Goal: Task Accomplishment & Management: Use online tool/utility

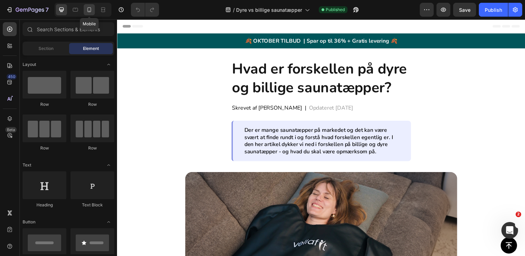
click at [89, 8] on icon at bounding box center [89, 9] width 4 height 5
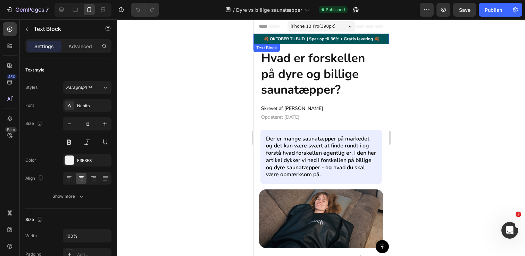
click at [257, 39] on p "🍂 OKTOBER TILBUD | Spar op til 36% + Gratis levering 🍂" at bounding box center [321, 39] width 134 height 6
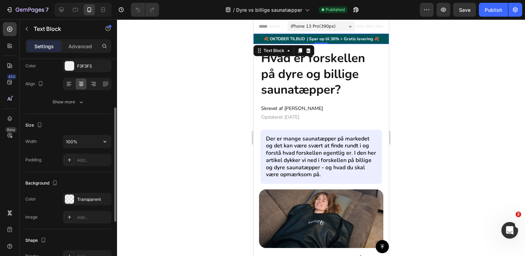
scroll to position [96, 0]
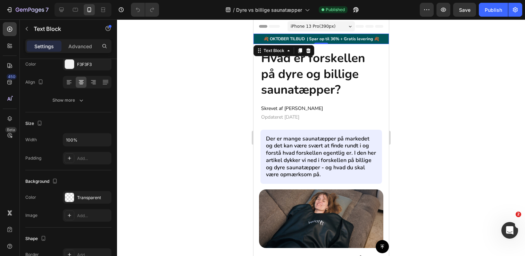
click at [385, 35] on div "🍂 OKTOBER TILBUD | Spar op til 36% + Gratis levering 🍂" at bounding box center [320, 39] width 135 height 8
click at [387, 35] on div "🍂 OKTOBER TILBUD | Spar op til 36% + Gratis levering 🍂" at bounding box center [320, 39] width 135 height 8
click at [259, 32] on div "Header" at bounding box center [321, 26] width 124 height 14
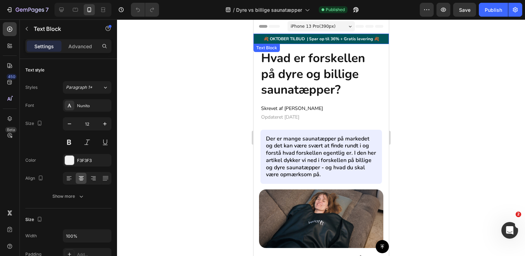
click at [257, 37] on p "🍂 OKTOBER TILBUD | Spar op til 36% + Gratis levering 🍂" at bounding box center [321, 39] width 134 height 6
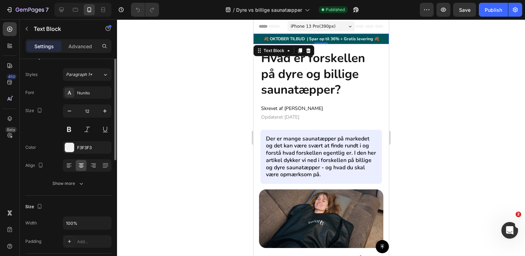
scroll to position [0, 0]
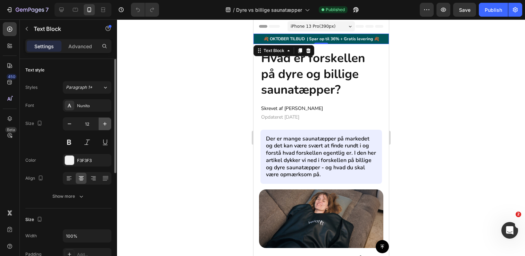
click at [104, 125] on icon "button" at bounding box center [104, 123] width 7 height 7
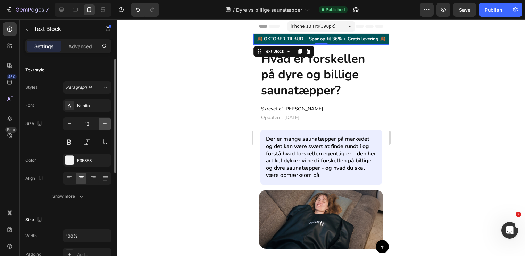
click at [104, 125] on icon "button" at bounding box center [104, 123] width 7 height 7
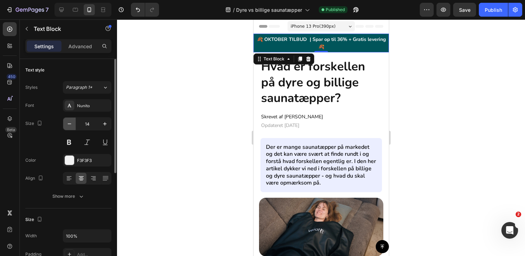
click at [70, 121] on icon "button" at bounding box center [69, 123] width 7 height 7
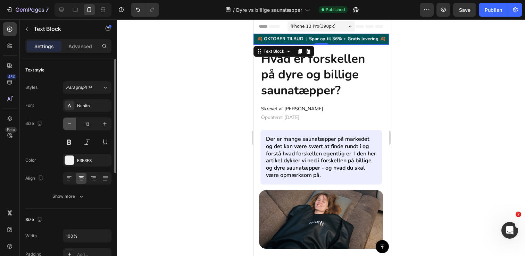
click at [70, 121] on icon "button" at bounding box center [69, 123] width 7 height 7
type input "12"
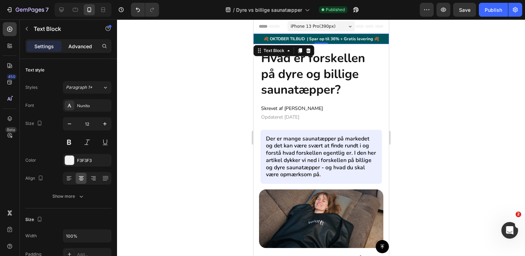
click at [76, 48] on p "Advanced" at bounding box center [80, 46] width 24 height 7
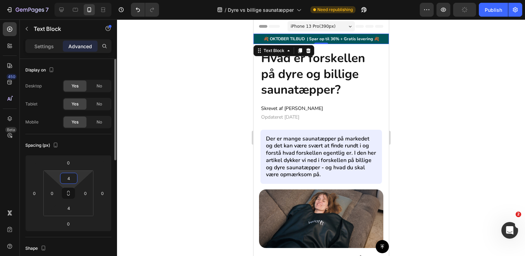
click at [70, 180] on input "4" at bounding box center [69, 178] width 14 height 10
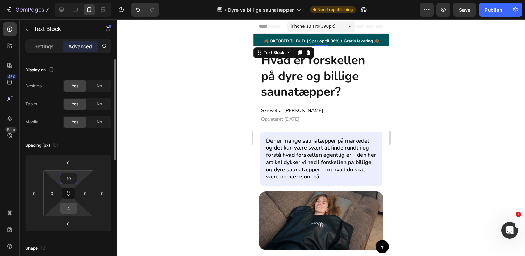
type input "10"
click at [72, 210] on input "4" at bounding box center [69, 208] width 14 height 10
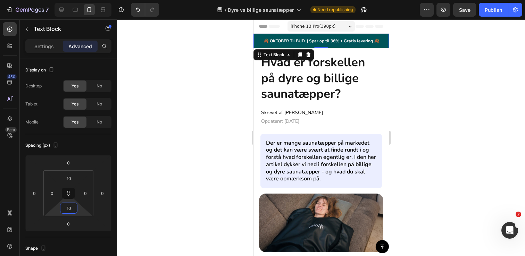
type input "10"
click at [191, 104] on div at bounding box center [321, 137] width 408 height 237
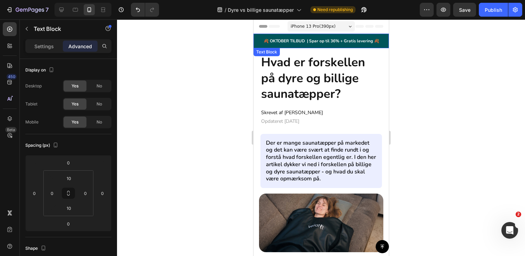
click at [324, 39] on p "🍂 OKTOBER TILBUD | Spar op til 36% + Gratis levering 🍂" at bounding box center [321, 41] width 134 height 6
click at [45, 49] on p "Settings" at bounding box center [43, 46] width 19 height 7
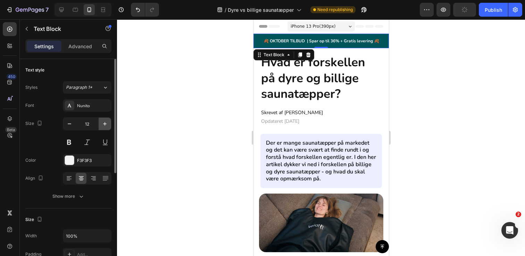
click at [104, 123] on icon "button" at bounding box center [104, 123] width 7 height 7
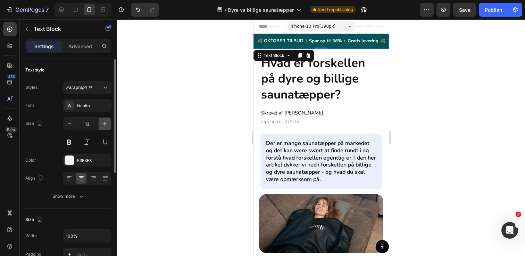
click at [104, 123] on icon "button" at bounding box center [104, 123] width 7 height 7
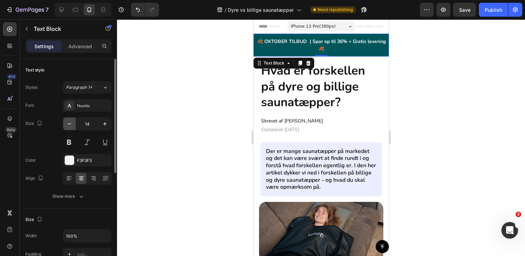
click at [70, 125] on icon "button" at bounding box center [69, 123] width 7 height 7
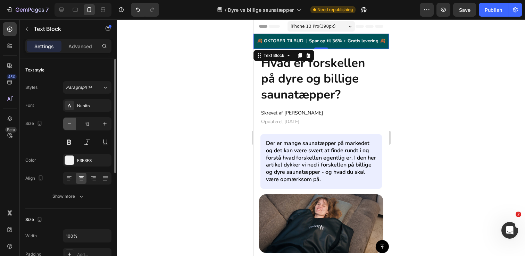
click at [70, 125] on icon "button" at bounding box center [69, 123] width 7 height 7
type input "12"
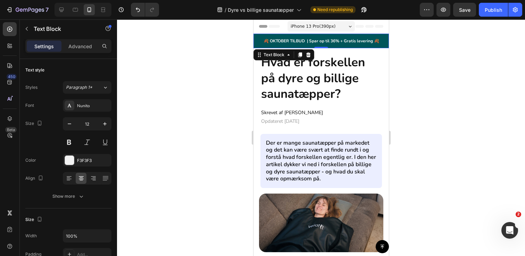
click at [203, 76] on div at bounding box center [321, 137] width 408 height 237
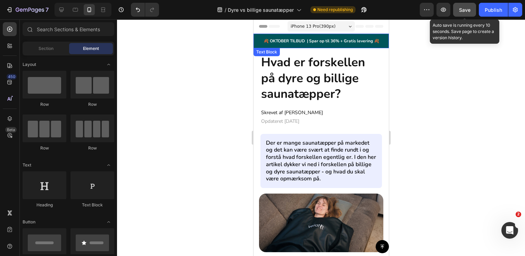
click at [466, 12] on span "Save" at bounding box center [464, 10] width 11 height 6
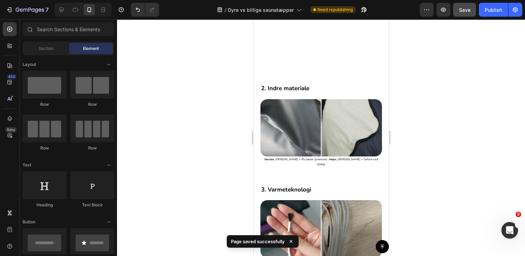
scroll to position [559, 0]
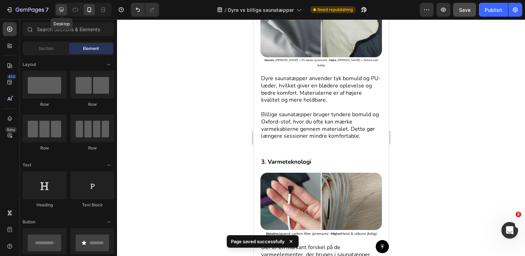
click at [59, 9] on icon at bounding box center [61, 10] width 5 height 5
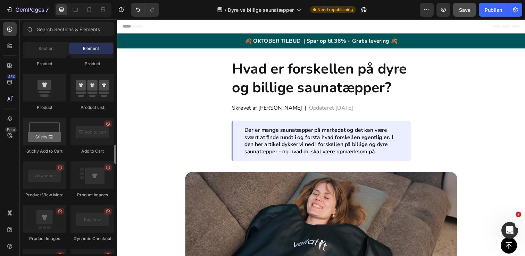
scroll to position [927, 0]
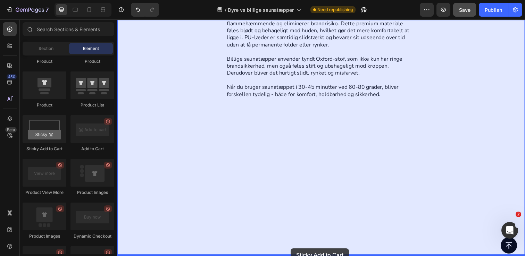
drag, startPoint x: 157, startPoint y: 144, endPoint x: 294, endPoint y: 253, distance: 175.9
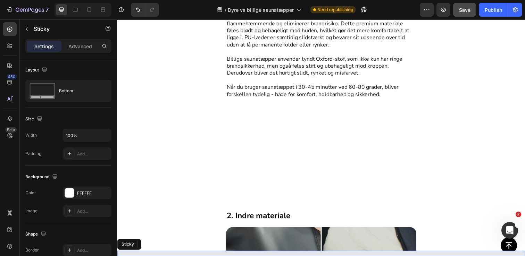
scroll to position [454, 0]
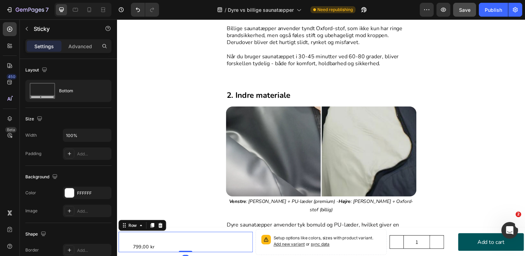
click at [204, 244] on div "Product Images Vellafit Nakkemassager Product Title 799,00 kr Product Price Pro…" at bounding box center [186, 246] width 137 height 21
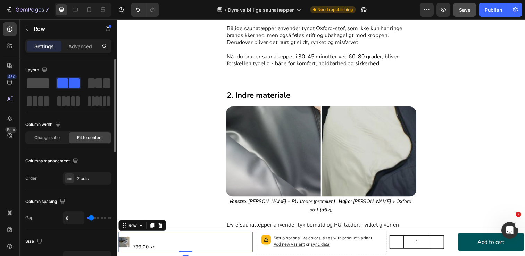
click at [28, 87] on span at bounding box center [38, 83] width 22 height 10
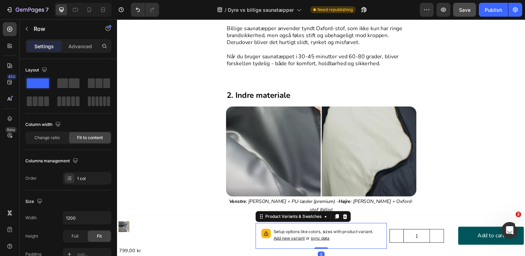
click at [294, 232] on div "Setup options like colors, sizes with product variant. Add new variant or sync …" at bounding box center [325, 241] width 128 height 20
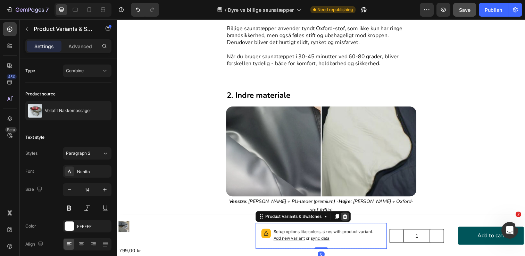
click at [348, 219] on icon at bounding box center [349, 220] width 5 height 5
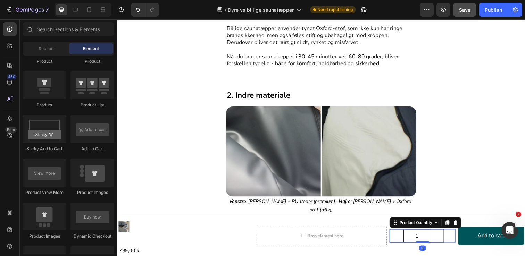
click at [404, 232] on div "Product Quantity" at bounding box center [431, 226] width 73 height 11
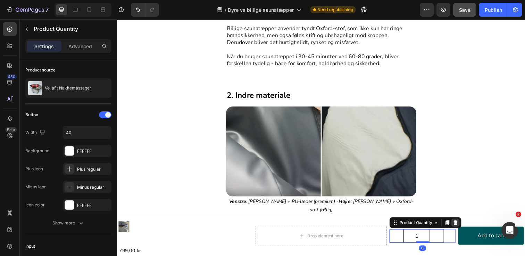
click at [462, 229] on div at bounding box center [462, 227] width 8 height 8
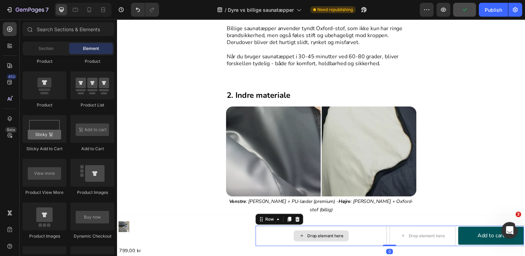
click at [270, 234] on div "Drop element here" at bounding box center [325, 240] width 134 height 21
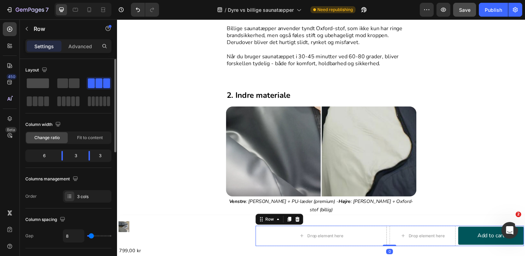
click at [40, 85] on span at bounding box center [38, 83] width 22 height 10
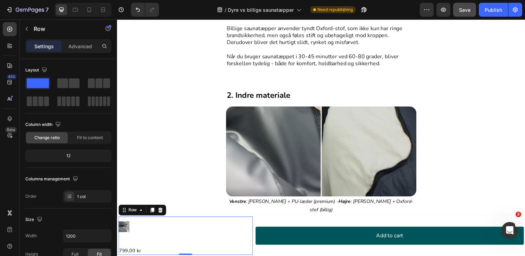
click at [218, 240] on div "Product Images Vellafit Nakkemassager Product Title 799,00 kr Product Price Pro…" at bounding box center [186, 240] width 137 height 39
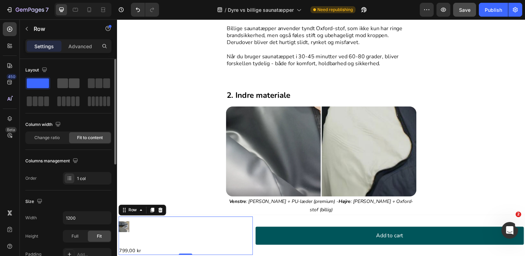
click at [65, 86] on span at bounding box center [62, 83] width 11 height 10
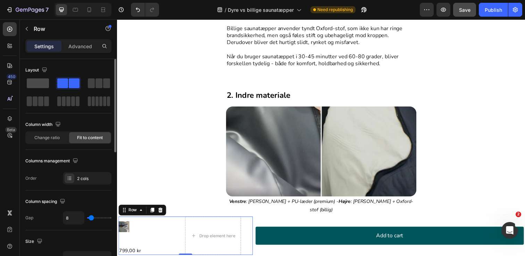
click at [26, 86] on div at bounding box center [37, 83] width 25 height 12
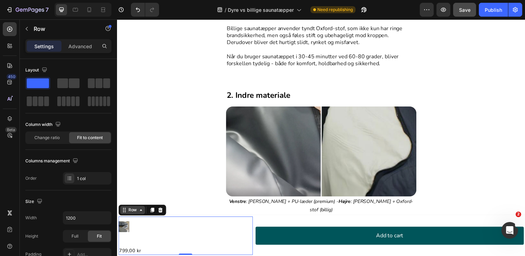
click at [136, 213] on div "Row" at bounding box center [132, 214] width 11 height 6
click at [160, 215] on icon at bounding box center [161, 214] width 5 height 5
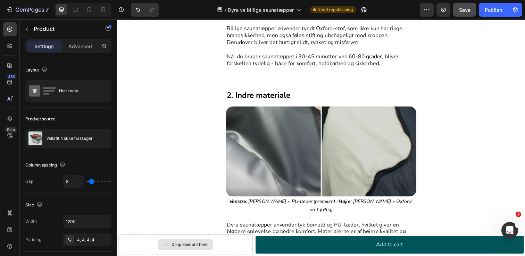
click at [218, 245] on div "Drop element here" at bounding box center [186, 249] width 137 height 21
click at [196, 244] on div "Drop element here" at bounding box center [187, 249] width 56 height 11
click at [248, 241] on div "Drop element here" at bounding box center [186, 249] width 137 height 21
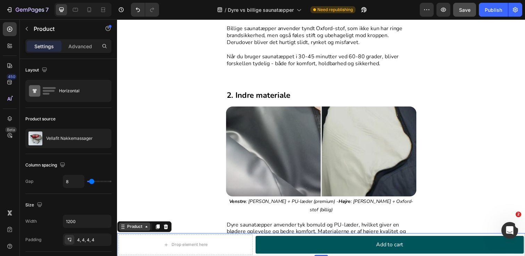
click at [148, 227] on div "Product" at bounding box center [145, 231] width 56 height 11
click at [146, 229] on icon at bounding box center [147, 231] width 6 height 6
click at [142, 233] on div "Product" at bounding box center [135, 231] width 18 height 6
click at [169, 232] on icon at bounding box center [167, 231] width 6 height 6
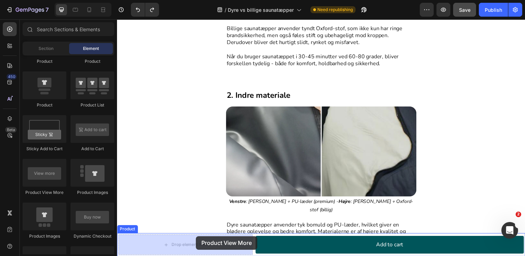
drag, startPoint x: 161, startPoint y: 183, endPoint x: 198, endPoint y: 241, distance: 69.1
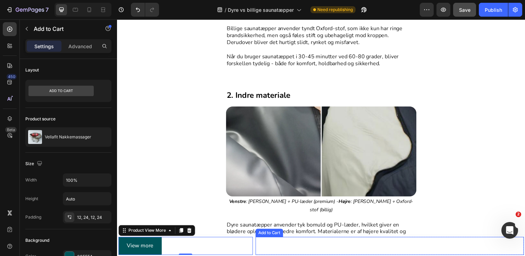
click at [277, 249] on button "Add to cart" at bounding box center [395, 251] width 274 height 18
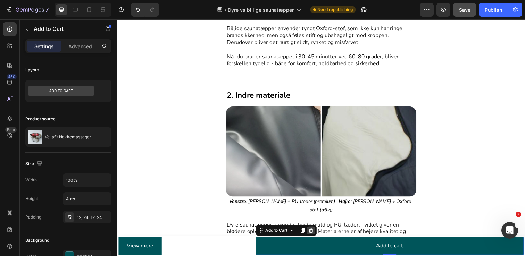
click at [315, 236] on icon at bounding box center [314, 235] width 5 height 5
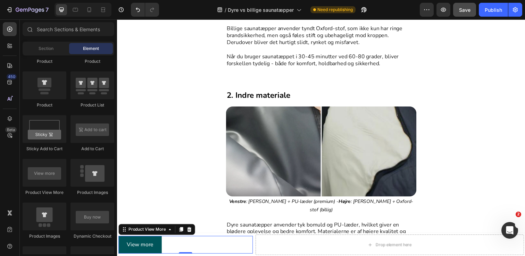
click at [189, 244] on div "View more" at bounding box center [186, 250] width 137 height 18
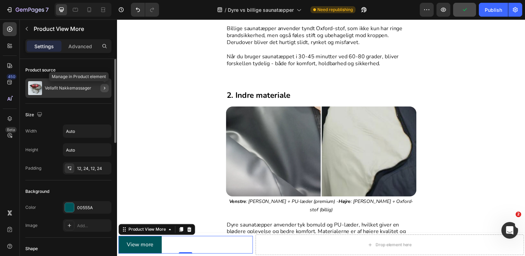
click at [101, 86] on button "button" at bounding box center [104, 88] width 8 height 8
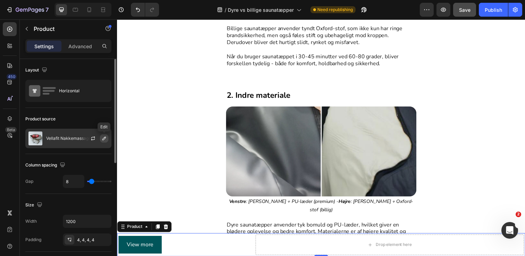
click at [105, 137] on icon "button" at bounding box center [103, 138] width 3 height 3
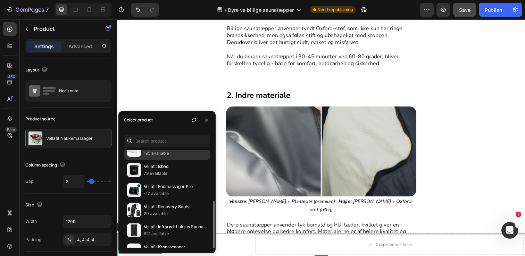
scroll to position [63, 0]
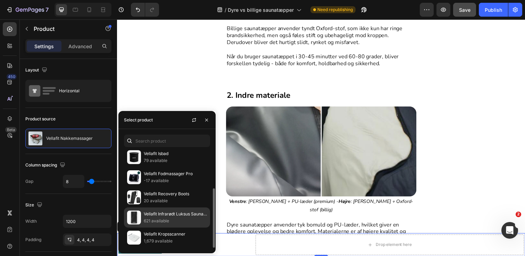
click at [169, 218] on p "621 available" at bounding box center [175, 221] width 63 height 7
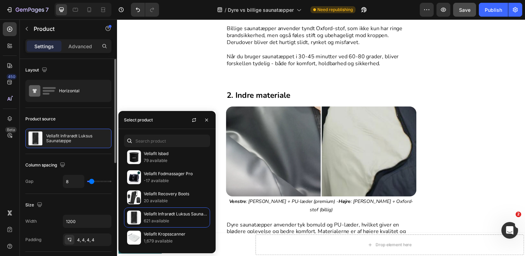
click at [80, 157] on div "Column spacing Gap 8" at bounding box center [68, 174] width 86 height 40
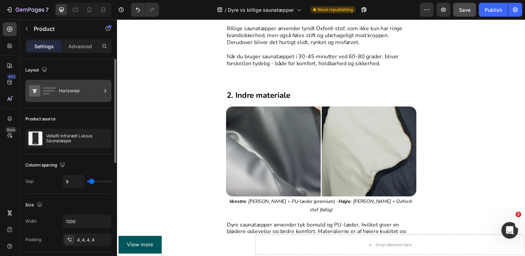
click at [64, 91] on div "Horizontal" at bounding box center [80, 91] width 42 height 16
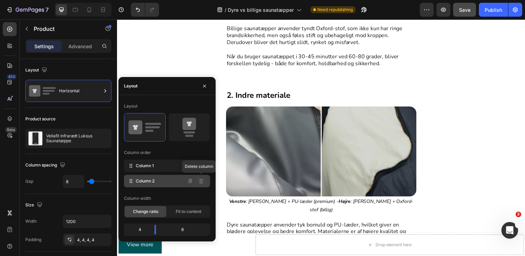
click at [203, 183] on icon at bounding box center [201, 181] width 6 height 6
click at [201, 181] on icon at bounding box center [201, 181] width 6 height 6
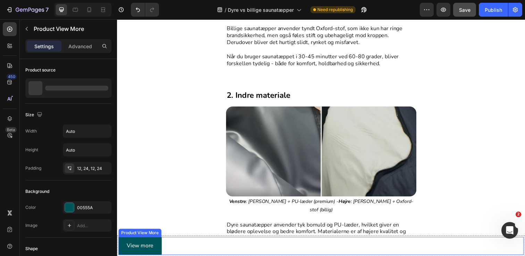
click at [211, 249] on div "View more" at bounding box center [325, 251] width 414 height 18
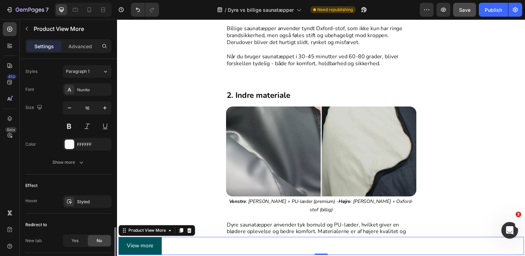
scroll to position [342, 0]
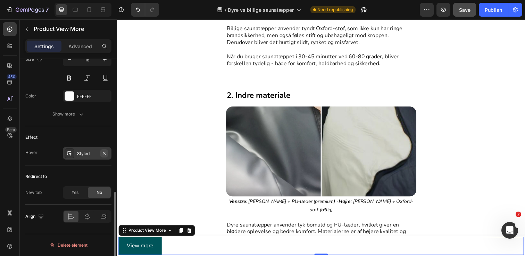
click at [105, 156] on icon "button" at bounding box center [104, 154] width 6 height 6
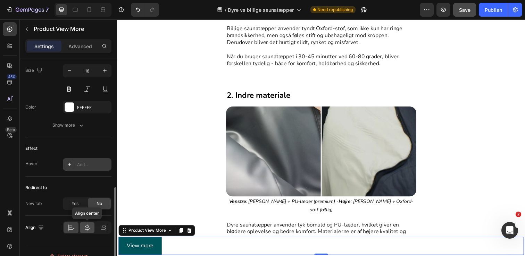
click at [84, 223] on div at bounding box center [87, 227] width 15 height 11
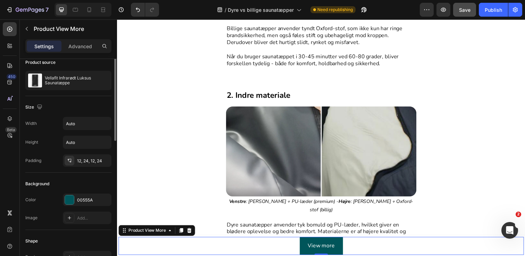
scroll to position [0, 0]
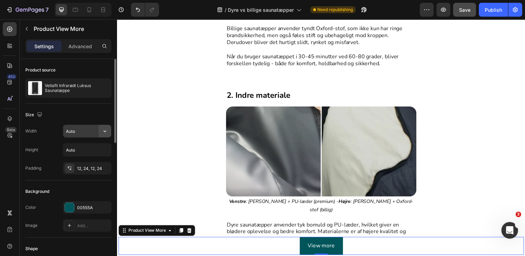
click at [100, 131] on button "button" at bounding box center [105, 131] width 12 height 12
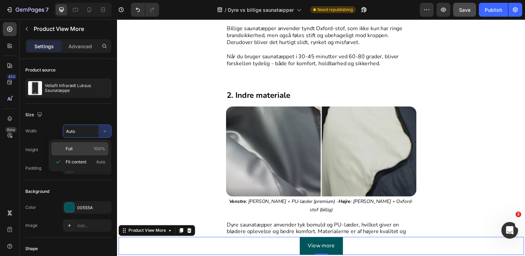
click at [76, 147] on p "Full 100%" at bounding box center [86, 149] width 40 height 6
type input "100%"
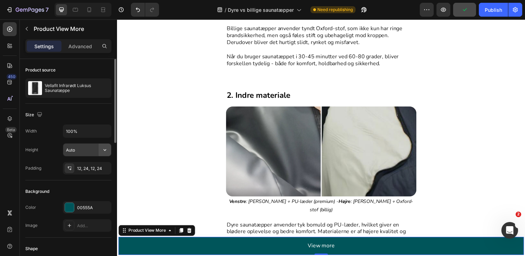
click at [104, 152] on icon "button" at bounding box center [104, 150] width 7 height 7
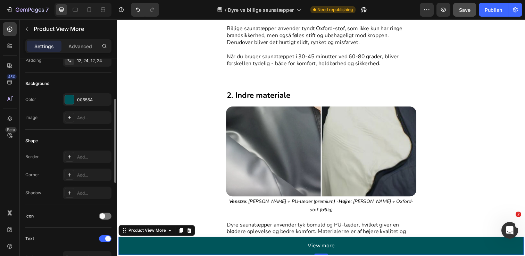
scroll to position [109, 0]
click at [92, 178] on div "Add..." at bounding box center [87, 174] width 49 height 12
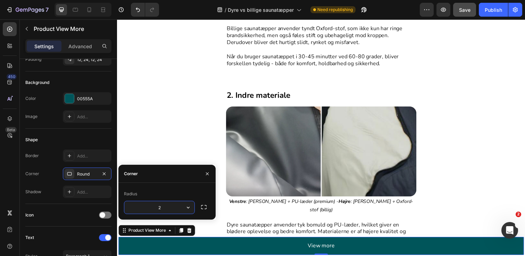
type input "20"
click at [41, 158] on div "Border Add..." at bounding box center [68, 156] width 86 height 12
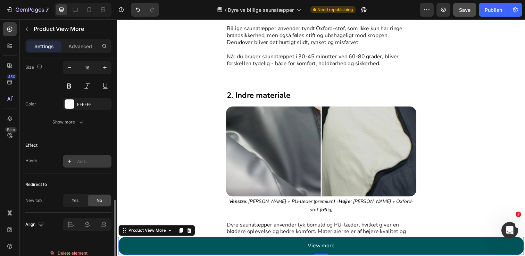
scroll to position [342, 0]
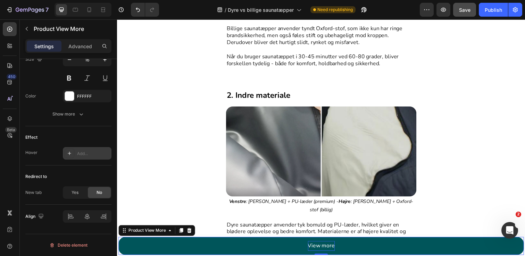
click at [330, 249] on p "View more" at bounding box center [325, 251] width 27 height 10
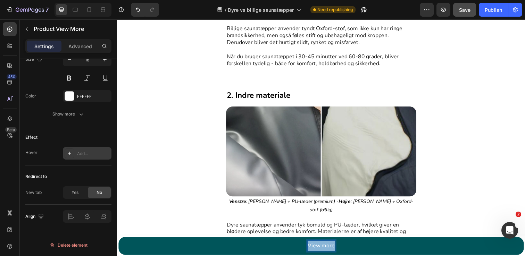
drag, startPoint x: 338, startPoint y: 250, endPoint x: 298, endPoint y: 249, distance: 39.9
click at [298, 249] on button "View more" at bounding box center [325, 251] width 414 height 18
click at [118, 242] on button "Spar" at bounding box center [325, 251] width 414 height 18
click at [118, 242] on button "Spar 36%" at bounding box center [325, 251] width 414 height 18
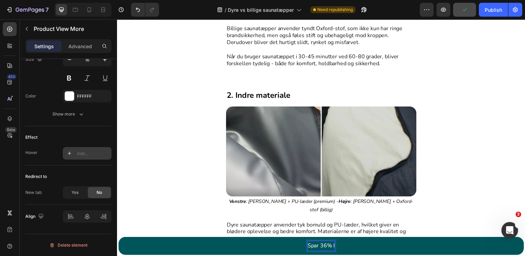
click at [118, 242] on button "Spar 36% I" at bounding box center [325, 251] width 414 height 18
click at [118, 242] on button "Spar 36% I DAG" at bounding box center [325, 251] width 414 height 18
click at [118, 242] on button "Spar 36% I DAG -" at bounding box center [325, 251] width 414 height 18
click at [118, 242] on button "Spar 36% I DAG - KØB" at bounding box center [325, 251] width 414 height 18
click at [118, 242] on button "Spar 36% I DAG - KØB NU" at bounding box center [325, 251] width 414 height 18
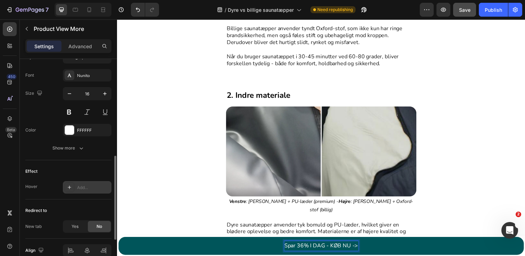
scroll to position [281, 0]
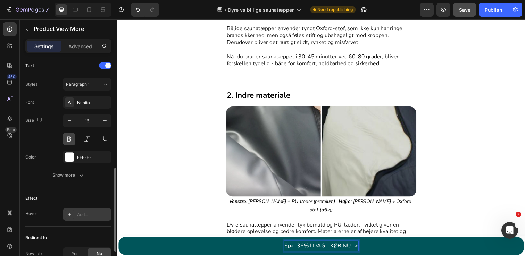
click at [68, 138] on button at bounding box center [69, 139] width 12 height 12
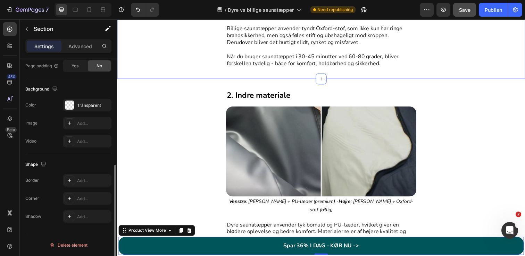
click at [178, 80] on div "De 5 vigtigste forskelle du skal kende Text Block 1. Ydre materiale Text Block …" at bounding box center [325, 2] width 417 height 155
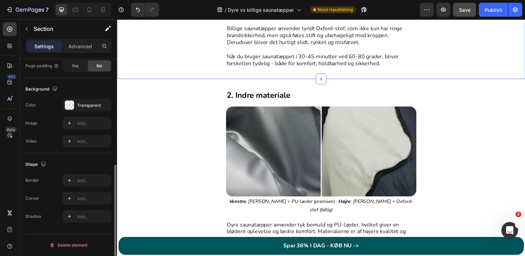
scroll to position [0, 0]
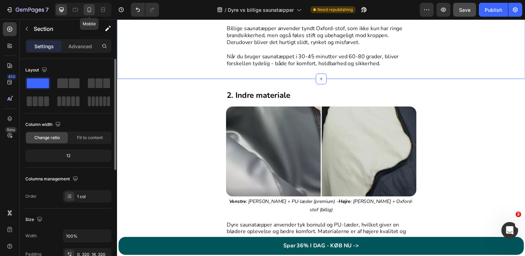
click at [90, 10] on icon at bounding box center [89, 9] width 7 height 7
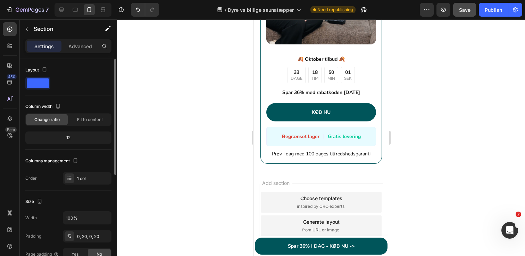
scroll to position [1587, 0]
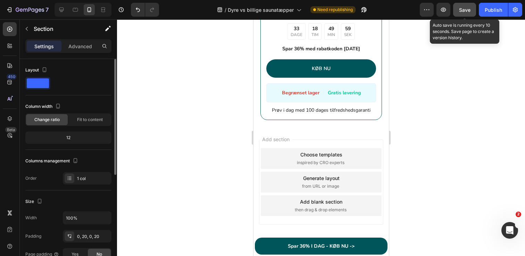
click at [472, 7] on button "Save" at bounding box center [464, 10] width 23 height 14
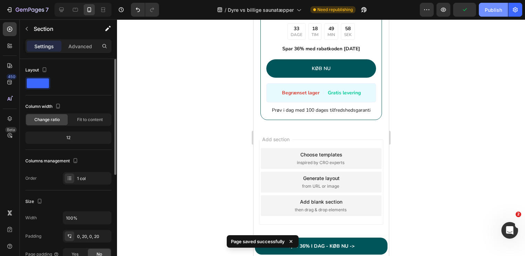
click at [486, 9] on div "Publish" at bounding box center [493, 9] width 17 height 7
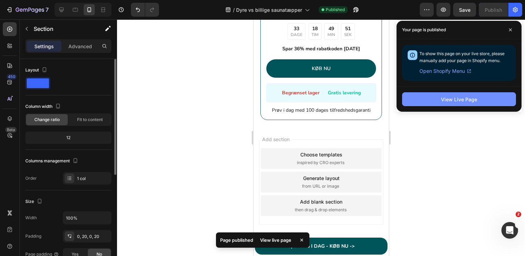
click at [447, 94] on button "View Live Page" at bounding box center [459, 99] width 114 height 14
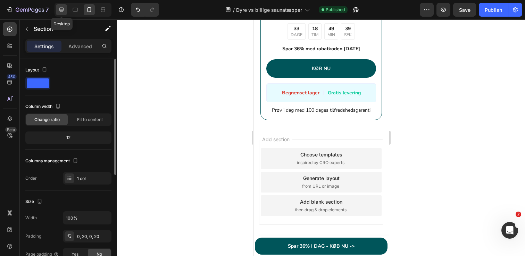
click at [63, 12] on icon at bounding box center [61, 9] width 7 height 7
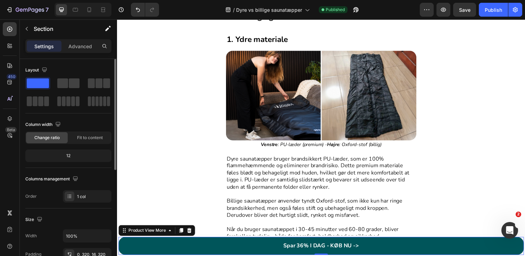
click at [401, 248] on button "Spar 36% I DAG - KØB NU ->" at bounding box center [325, 251] width 414 height 18
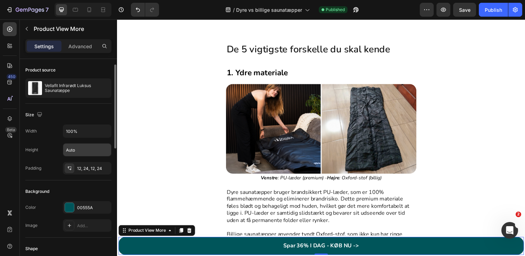
scroll to position [14, 0]
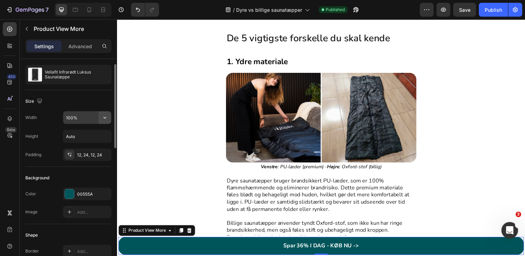
click at [106, 121] on button "button" at bounding box center [105, 117] width 12 height 12
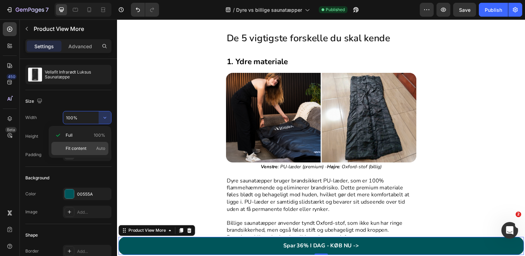
click at [83, 149] on span "Fit content" at bounding box center [76, 148] width 21 height 6
type input "Auto"
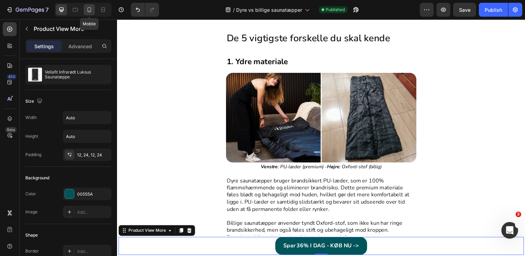
click at [89, 8] on icon at bounding box center [89, 9] width 7 height 7
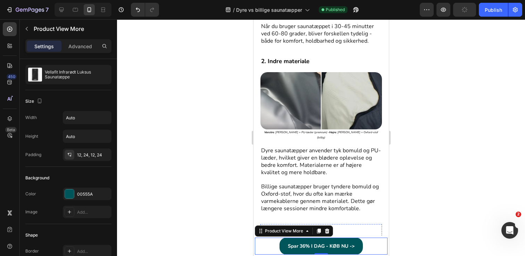
scroll to position [497, 0]
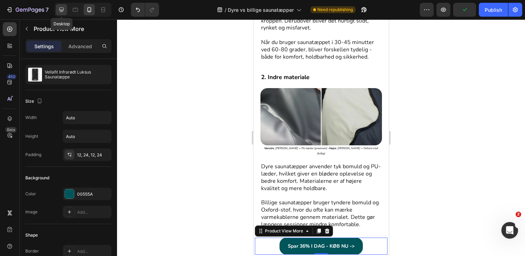
click at [58, 9] on icon at bounding box center [61, 9] width 7 height 7
type input "16"
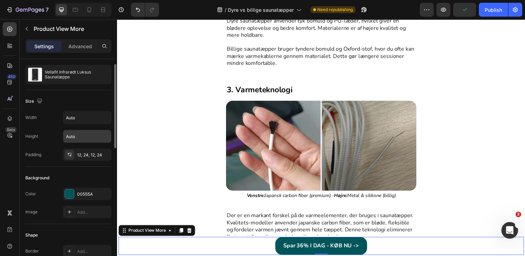
scroll to position [683, 0]
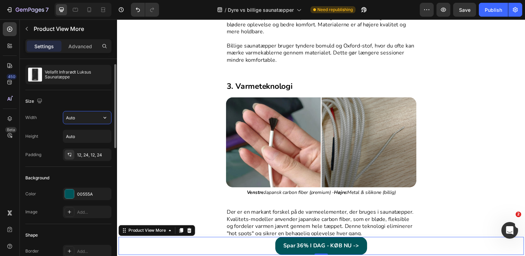
click at [87, 118] on input "Auto" at bounding box center [87, 117] width 48 height 12
click at [103, 116] on icon "button" at bounding box center [104, 117] width 7 height 7
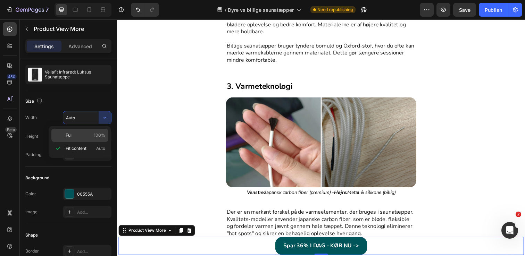
click at [80, 136] on p "Full 100%" at bounding box center [86, 135] width 40 height 6
type input "100%"
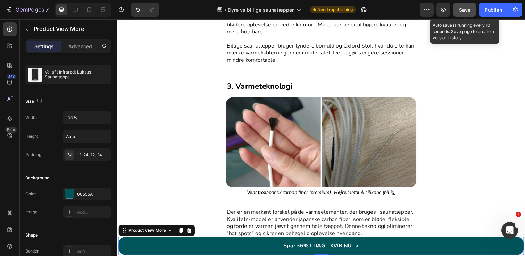
click at [469, 6] on button "Save" at bounding box center [464, 10] width 23 height 14
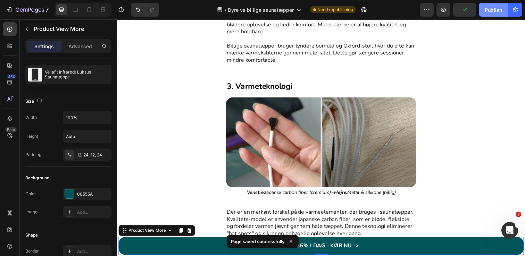
click at [485, 9] on div "Publish" at bounding box center [493, 9] width 17 height 7
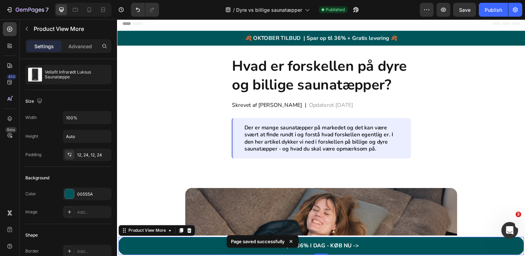
scroll to position [0, 0]
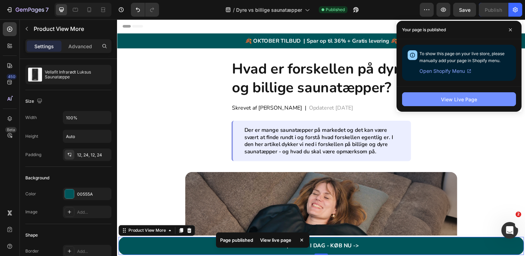
click at [470, 95] on button "View Live Page" at bounding box center [459, 99] width 114 height 14
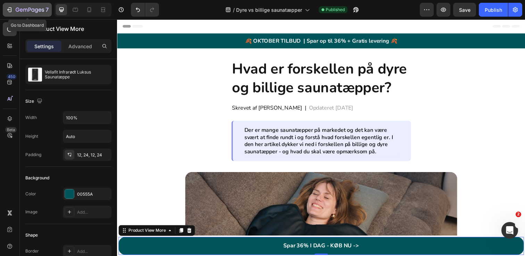
click at [14, 10] on div "7" at bounding box center [27, 10] width 43 height 8
